Goal: Transaction & Acquisition: Purchase product/service

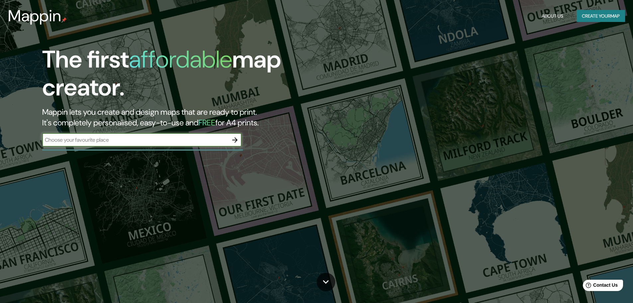
click at [106, 140] on input "text" at bounding box center [135, 140] width 186 height 8
type input "s"
type input "c"
type input "san salvador"
click at [239, 140] on button "button" at bounding box center [234, 139] width 13 height 13
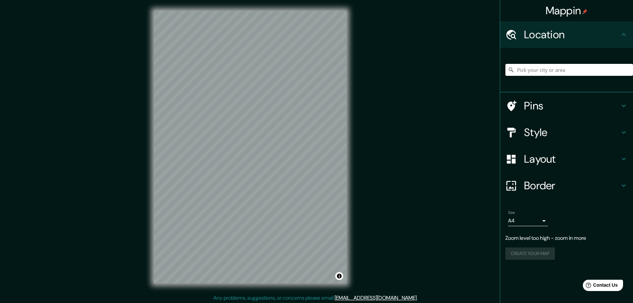
click at [565, 69] on input "Pick your city or area" at bounding box center [569, 70] width 128 height 12
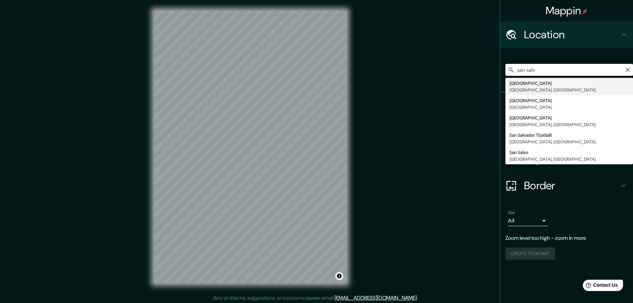
type input "San Salvador, San Salvador, El Salvador"
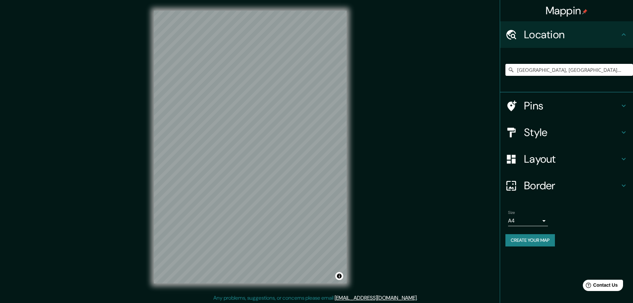
click at [575, 107] on h4 "Pins" at bounding box center [572, 105] width 96 height 13
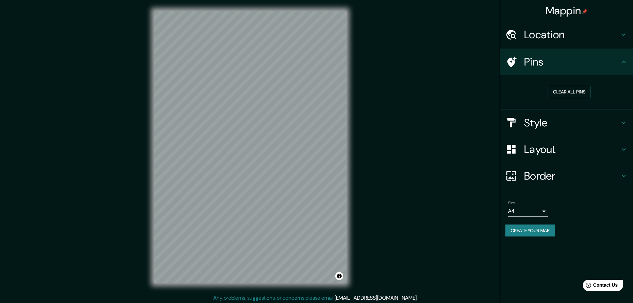
click at [570, 122] on h4 "Style" at bounding box center [572, 122] width 96 height 13
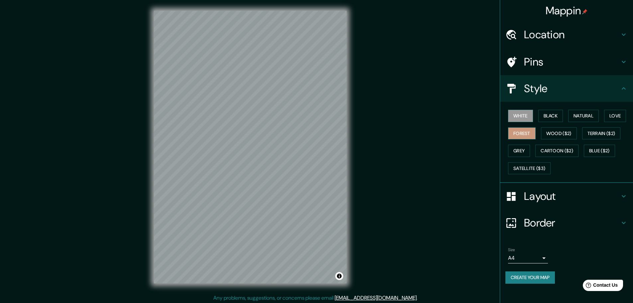
click at [531, 134] on button "Forest" at bounding box center [522, 133] width 28 height 12
click at [550, 117] on button "Black" at bounding box center [550, 116] width 25 height 12
click at [610, 115] on button "Love" at bounding box center [615, 116] width 22 height 12
click at [588, 115] on button "Natural" at bounding box center [583, 116] width 31 height 12
click at [556, 116] on button "Black" at bounding box center [550, 116] width 25 height 12
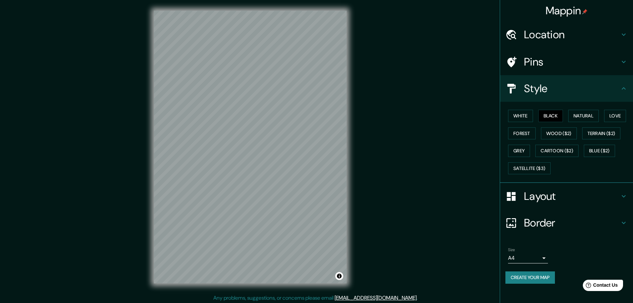
click at [573, 199] on h4 "Layout" at bounding box center [572, 195] width 96 height 13
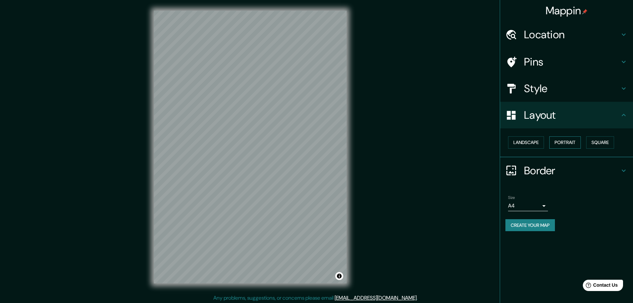
click at [566, 144] on button "Portrait" at bounding box center [565, 142] width 32 height 12
click at [534, 142] on button "Landscape" at bounding box center [526, 142] width 36 height 12
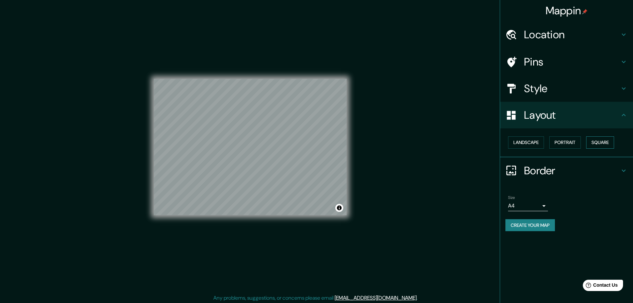
click at [596, 141] on button "Square" at bounding box center [600, 142] width 28 height 12
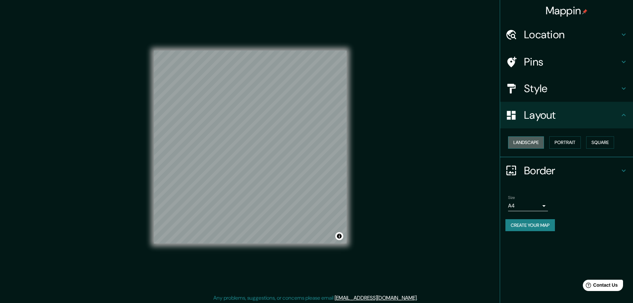
click at [532, 142] on button "Landscape" at bounding box center [526, 142] width 36 height 12
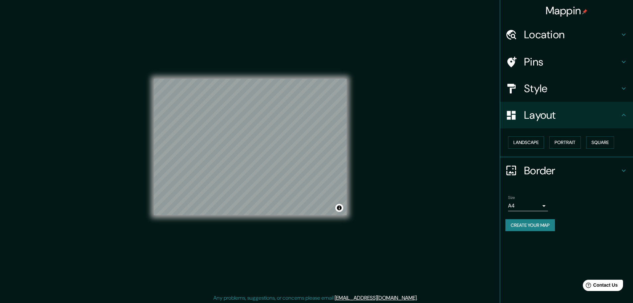
click at [549, 95] on h4 "Style" at bounding box center [572, 88] width 96 height 13
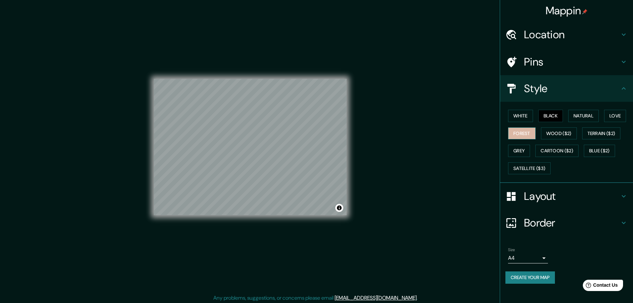
click at [528, 132] on button "Forest" at bounding box center [522, 133] width 28 height 12
click at [523, 151] on button "Grey" at bounding box center [519, 151] width 22 height 12
click at [553, 115] on button "Black" at bounding box center [550, 116] width 25 height 12
click at [526, 114] on button "White" at bounding box center [520, 116] width 25 height 12
click at [553, 60] on h4 "Pins" at bounding box center [572, 61] width 96 height 13
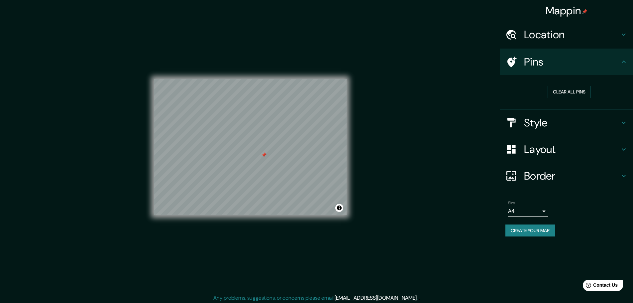
click at [539, 229] on button "Create your map" at bounding box center [530, 230] width 50 height 12
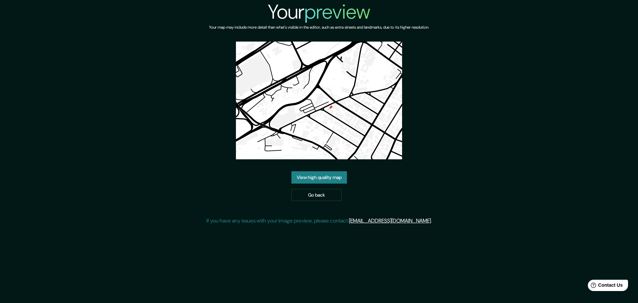
click at [331, 180] on link "View high quality map" at bounding box center [318, 177] width 55 height 12
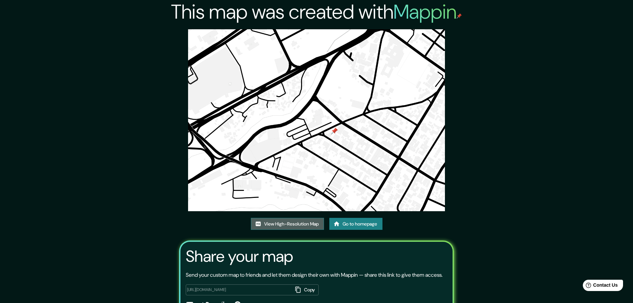
click at [292, 227] on link "View High-Resolution Map" at bounding box center [287, 224] width 73 height 12
